Goal: Task Accomplishment & Management: Manage account settings

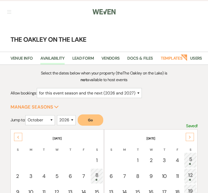
select select "2"
select select "10"
select select "2026"
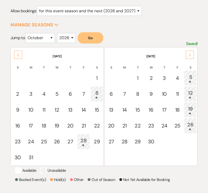
click at [18, 56] on div "Previous" at bounding box center [18, 55] width 8 height 8
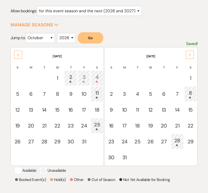
click at [18, 56] on div "Previous" at bounding box center [18, 55] width 8 height 8
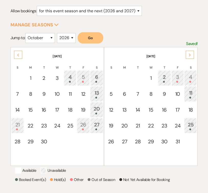
click at [18, 56] on div "Previous" at bounding box center [18, 55] width 8 height 8
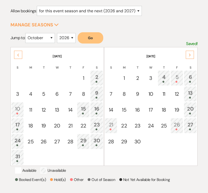
click at [18, 56] on div "Previous" at bounding box center [18, 55] width 8 height 8
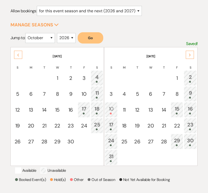
click at [18, 56] on div "Previous" at bounding box center [18, 55] width 8 height 8
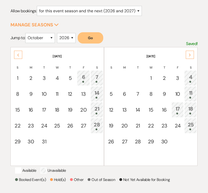
click at [18, 56] on div "Previous" at bounding box center [18, 55] width 8 height 8
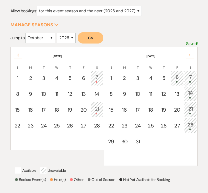
click at [18, 56] on div "Previous" at bounding box center [18, 55] width 8 height 8
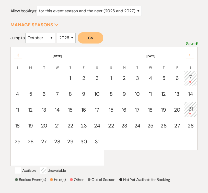
click at [18, 56] on div "Previous" at bounding box center [18, 55] width 8 height 8
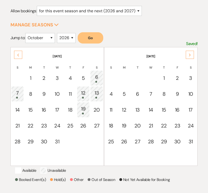
click at [18, 56] on div "Previous" at bounding box center [18, 55] width 8 height 8
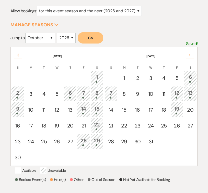
click at [18, 56] on div "Previous" at bounding box center [18, 55] width 8 height 8
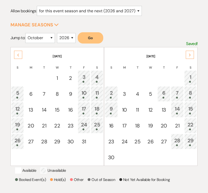
click at [18, 93] on div "5" at bounding box center [17, 93] width 7 height 9
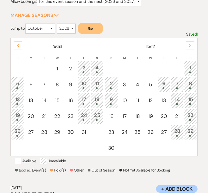
click at [17, 98] on tbody "1 2 3 4 5 6 7 8 9 10 11 12 13 14 15 16 17 18 19 20 21 22 23 24 25 26 27 28 29 3…" at bounding box center [57, 108] width 92 height 95
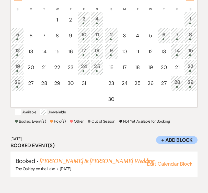
scroll to position [141, 0]
